Goal: Task Accomplishment & Management: Manage account settings

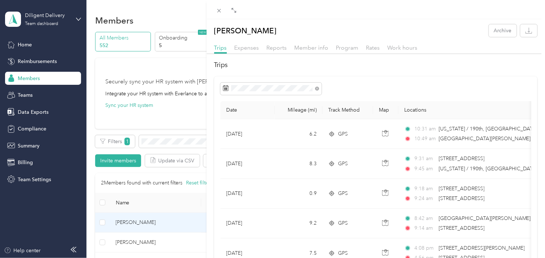
scroll to position [79, 0]
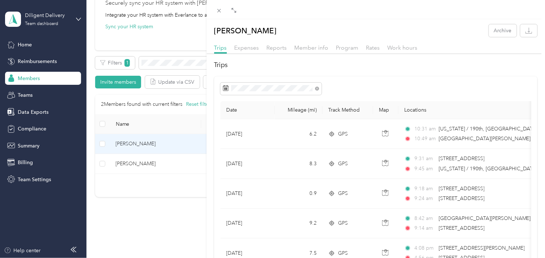
click at [188, 39] on div "[PERSON_NAME] Archive Trips Expenses Reports Member info Program Rates Work hou…" at bounding box center [272, 129] width 545 height 258
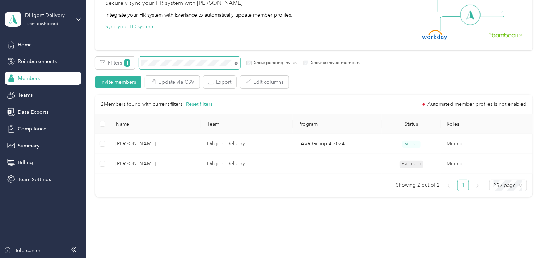
click at [235, 63] on icon at bounding box center [236, 63] width 3 height 3
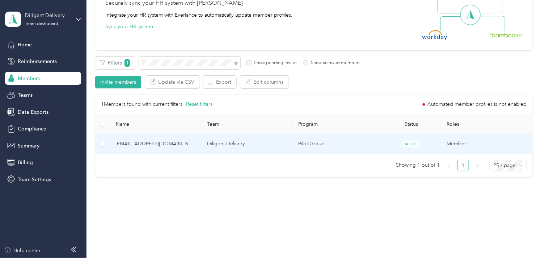
click at [167, 146] on span "[EMAIL_ADDRESS][DOMAIN_NAME]" at bounding box center [156, 144] width 80 height 8
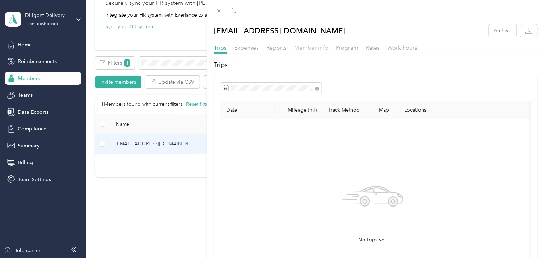
click at [315, 47] on span "Member info" at bounding box center [312, 47] width 34 height 7
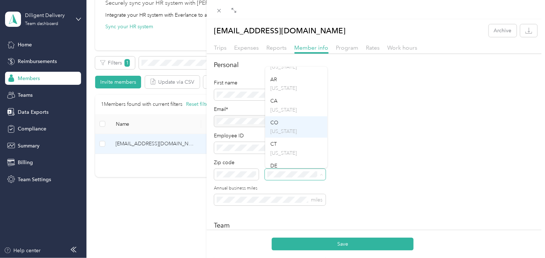
scroll to position [80, 0]
click at [292, 103] on div "CA [US_STATE]" at bounding box center [297, 101] width 52 height 17
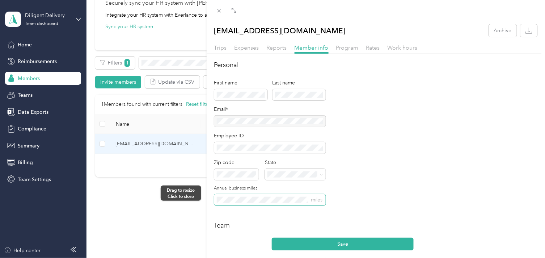
click at [203, 193] on div "[EMAIL_ADDRESS][DOMAIN_NAME] Archive Trips Expenses Reports Member info Program…" at bounding box center [272, 129] width 545 height 258
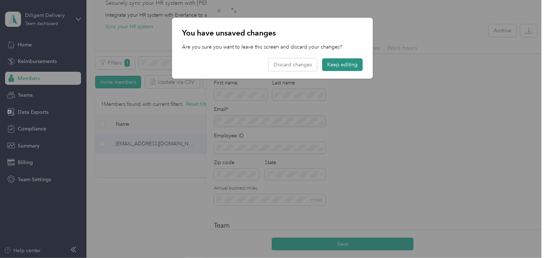
click at [347, 66] on button "Keep editing" at bounding box center [343, 64] width 41 height 13
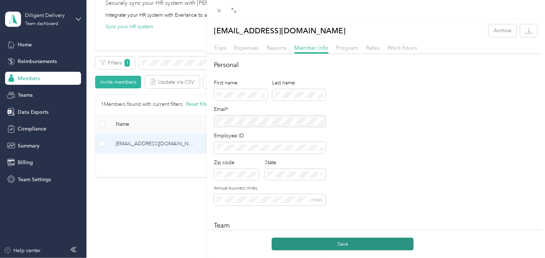
click at [381, 246] on button "Save" at bounding box center [343, 244] width 142 height 13
